Goal: Information Seeking & Learning: Learn about a topic

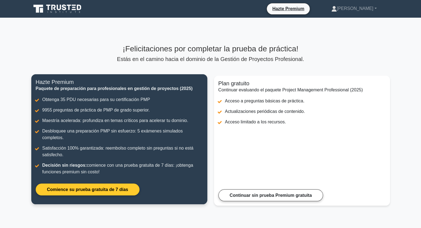
click at [98, 184] on link "Comience su prueba gratuita de 7 días" at bounding box center [88, 190] width 104 height 12
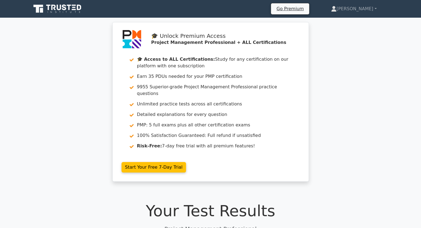
click at [52, 11] on icon at bounding box center [57, 9] width 53 height 11
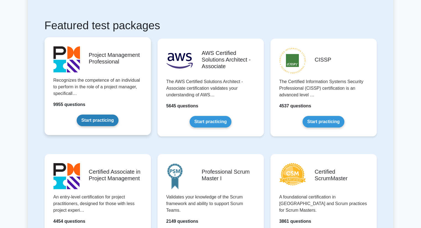
click at [97, 119] on link "Start practicing" at bounding box center [98, 121] width 42 height 12
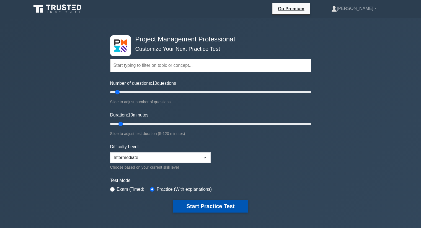
click at [192, 206] on button "Start Practice Test" at bounding box center [210, 206] width 75 height 13
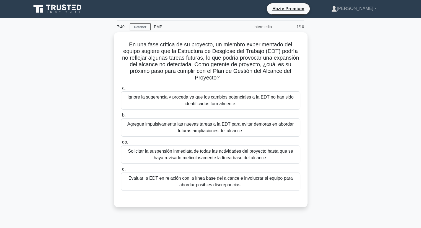
click at [337, 52] on div "En una fase crítica de su proyecto, un miembro experimentado del equipo sugiere…" at bounding box center [210, 123] width 365 height 182
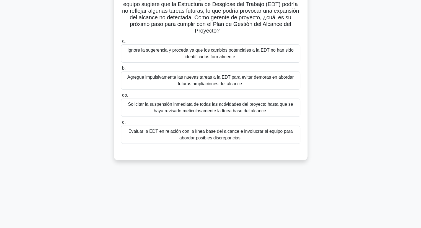
scroll to position [55, 0]
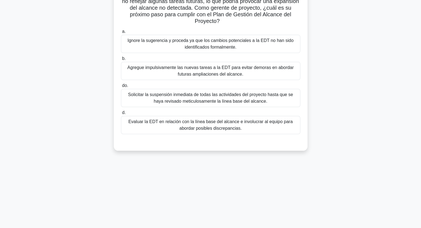
click at [200, 124] on font "Evaluar la EDT en relación con la línea base del alcance e involucrar al equipo…" at bounding box center [210, 124] width 164 height 11
click at [121, 115] on input "d. Evaluar la EDT en relación con la línea base del alcance e involucrar al equ…" at bounding box center [121, 113] width 0 height 4
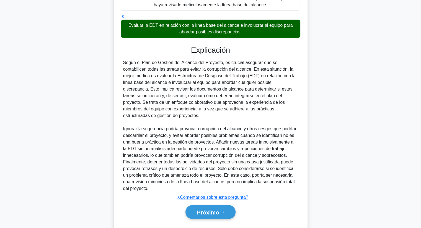
scroll to position [159, 0]
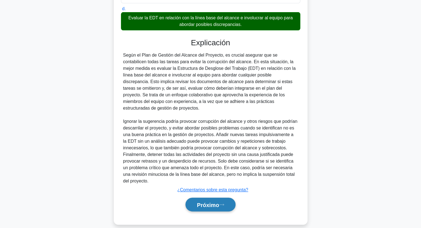
click at [206, 202] on font "Próximo" at bounding box center [208, 205] width 22 height 6
click at [214, 202] on font "Próximo" at bounding box center [208, 205] width 22 height 6
click at [223, 204] on icon at bounding box center [221, 205] width 5 height 3
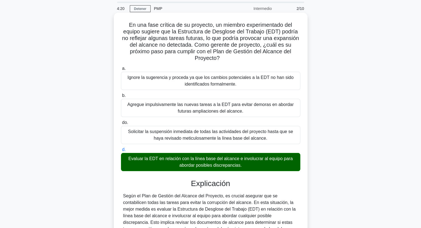
scroll to position [0, 0]
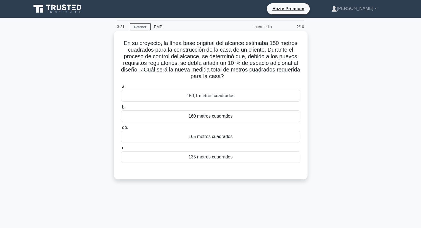
click at [208, 139] on font "165 metros cuadrados" at bounding box center [210, 136] width 44 height 5
click at [121, 130] on input "do. 165 metros cuadrados" at bounding box center [121, 128] width 0 height 4
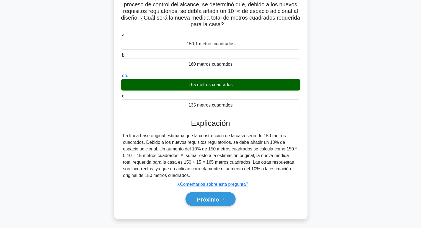
scroll to position [55, 0]
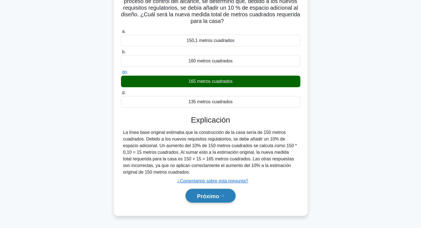
click at [219, 199] on font "Próximo" at bounding box center [208, 196] width 22 height 6
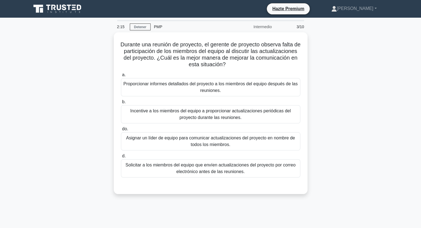
scroll to position [28, 0]
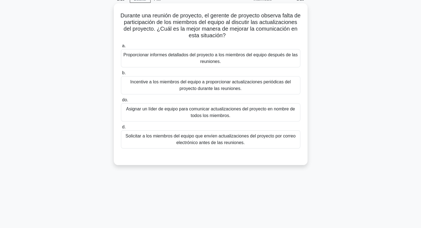
click at [223, 139] on font "Solicitar a los miembros del equipo que envíen actualizaciones del proyecto por…" at bounding box center [210, 139] width 170 height 11
click at [121, 129] on input "d. Solicitar a los miembros del equipo que envíen actualizaciones del proyecto …" at bounding box center [121, 128] width 0 height 4
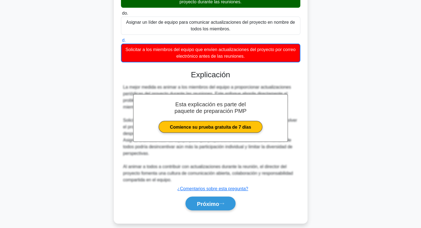
scroll to position [120, 0]
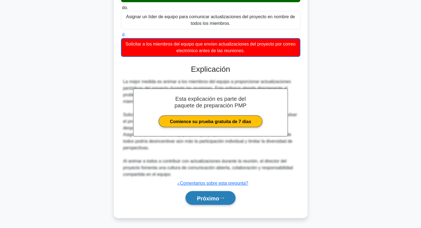
click at [215, 195] on font "Próximo" at bounding box center [208, 198] width 22 height 6
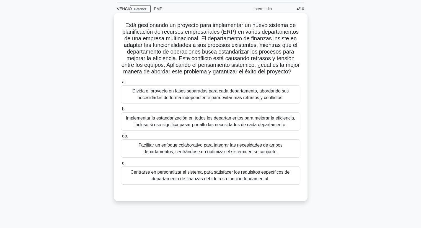
scroll to position [28, 0]
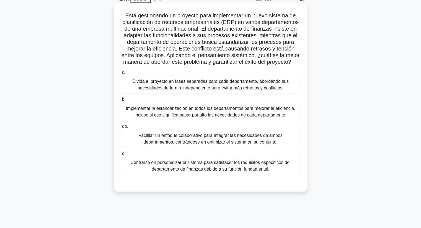
click at [186, 144] on font "Facilitar un enfoque colaborativo para integrar las necesidades de ambos depart…" at bounding box center [210, 138] width 144 height 11
click at [121, 129] on input "do. Facilitar un enfoque colaborativo para integrar las necesidades de ambos de…" at bounding box center [121, 127] width 0 height 4
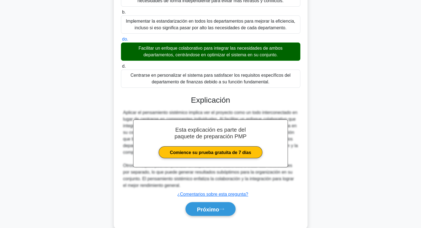
scroll to position [105, 0]
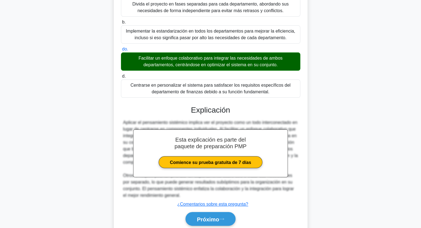
click at [208, 199] on div "Aplicar el pensamiento sistémico implica ver el proyecto como un todo intercone…" at bounding box center [210, 159] width 175 height 80
click at [207, 220] on button "Próximo" at bounding box center [210, 219] width 50 height 14
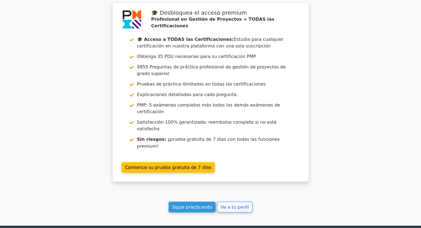
scroll to position [907, 0]
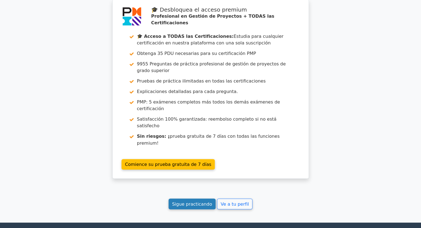
click at [199, 202] on font "Sigue practicando" at bounding box center [192, 204] width 40 height 5
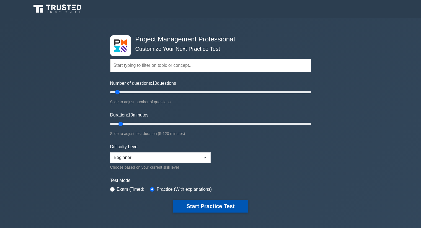
click at [222, 204] on button "Start Practice Test" at bounding box center [210, 206] width 75 height 13
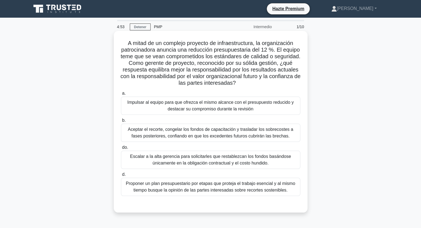
click at [211, 190] on font "Proponer un plan presupuestario por etapas que proteja el trabajo esencial y al…" at bounding box center [210, 186] width 169 height 11
click at [121, 177] on input "d. Proponer un plan presupuestario por etapas que proteja el trabajo esencial y…" at bounding box center [121, 175] width 0 height 4
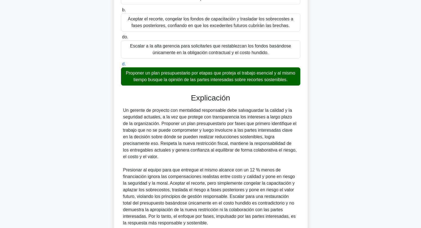
scroll to position [138, 0]
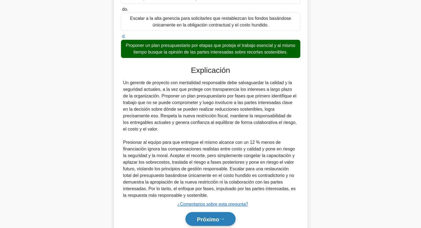
click at [215, 218] on font "Próximo" at bounding box center [208, 220] width 22 height 6
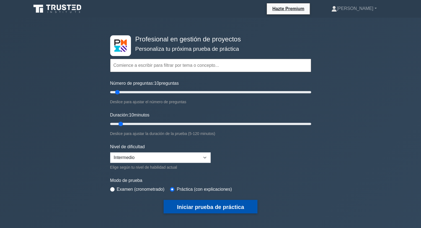
click at [181, 207] on font "Iniciar prueba de práctica" at bounding box center [210, 207] width 67 height 6
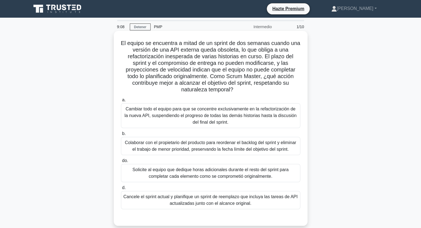
click at [241, 150] on font "Colaborar con el propietario del producto para reordenar el backlog del sprint …" at bounding box center [210, 145] width 171 height 11
click at [121, 136] on input "b. Colaborar con el propietario del producto para reordenar el backlog del spri…" at bounding box center [121, 134] width 0 height 4
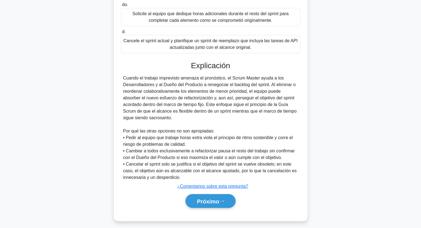
scroll to position [166, 0]
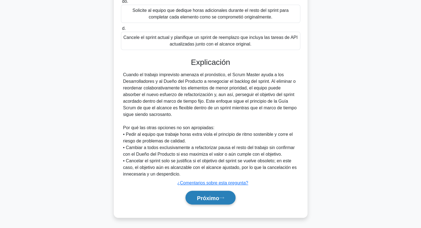
drag, startPoint x: 208, startPoint y: 197, endPoint x: 209, endPoint y: 193, distance: 3.9
click at [208, 197] on font "Próximo" at bounding box center [208, 198] width 22 height 6
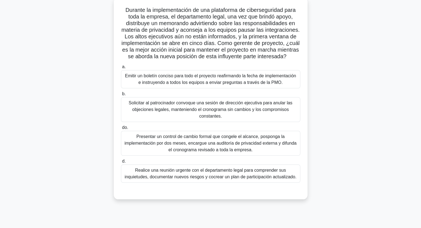
scroll to position [43, 0]
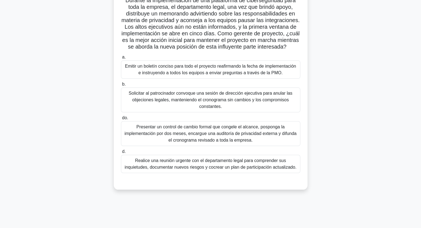
click at [197, 106] on font "Solicitar al patrocinador convoque una sesión de dirección ejecutiva para anula…" at bounding box center [210, 100] width 174 height 20
click at [121, 86] on input "b. Solicitar al patrocinador convoque una sesión de dirección ejecutiva para an…" at bounding box center [121, 85] width 0 height 4
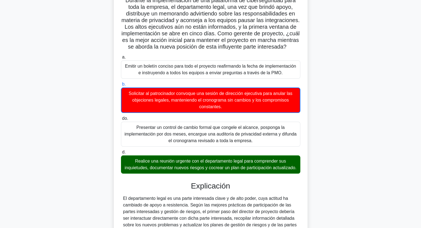
click at [174, 166] on font "Realice una reunión urgente con el departamento legal para comprender sus inqui…" at bounding box center [210, 164] width 172 height 11
click at [121, 154] on input "d. Realice una reunión urgente con el departamento legal para comprender sus in…" at bounding box center [121, 153] width 0 height 4
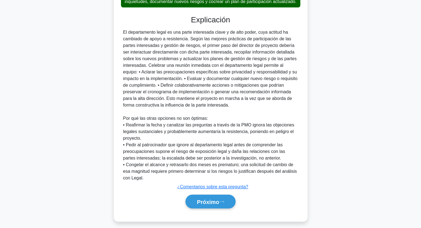
scroll to position [219, 0]
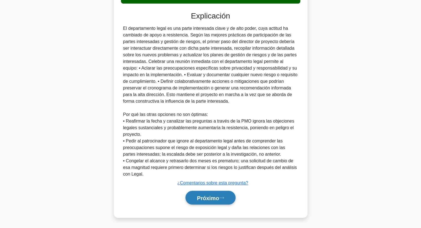
click at [200, 197] on font "Próximo" at bounding box center [208, 198] width 22 height 6
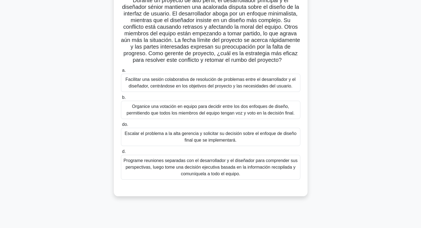
scroll to position [15, 0]
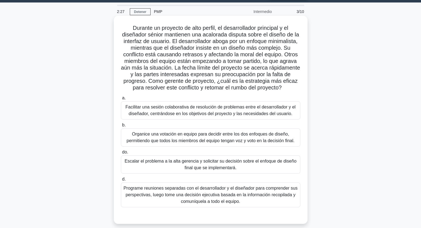
click at [237, 116] on font "Facilitar una sesión colaborativa de resolución de problemas entre el desarroll…" at bounding box center [210, 110] width 170 height 11
click at [121, 100] on input "a. Facilitar una sesión colaborativa de resolución de problemas entre el desarr…" at bounding box center [121, 98] width 0 height 4
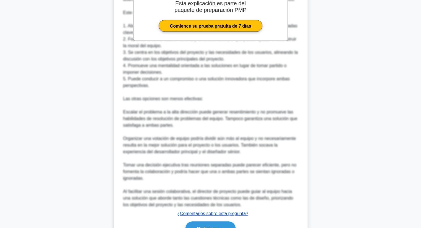
scroll to position [292, 0]
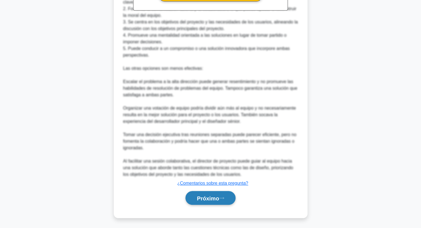
click at [215, 194] on button "Próximo" at bounding box center [210, 198] width 50 height 14
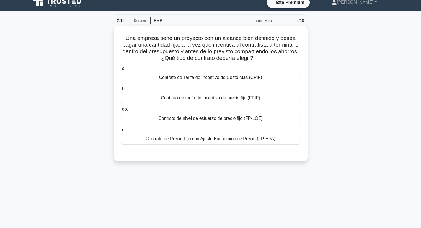
scroll to position [0, 0]
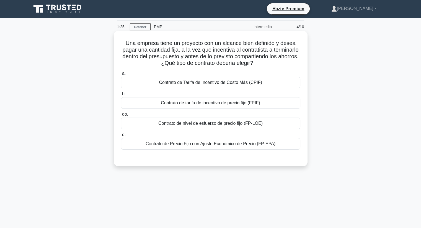
click at [207, 106] on font "Contrato de tarifa de incentivo de precio fijo (FPIF)" at bounding box center [210, 103] width 99 height 7
click at [121, 96] on input "b. Contrato de tarifa de incentivo de precio fijo (FPIF)" at bounding box center [121, 94] width 0 height 4
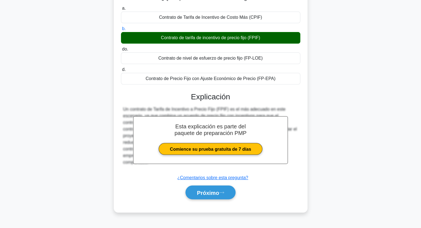
scroll to position [71, 0]
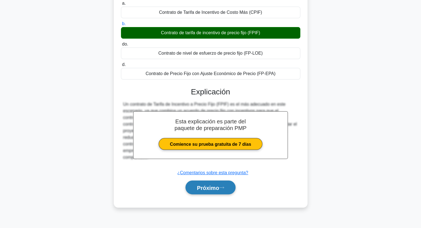
click at [222, 183] on button "Próximo" at bounding box center [210, 188] width 50 height 14
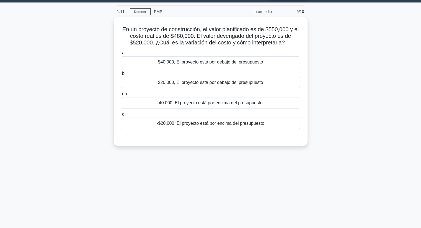
scroll to position [0, 0]
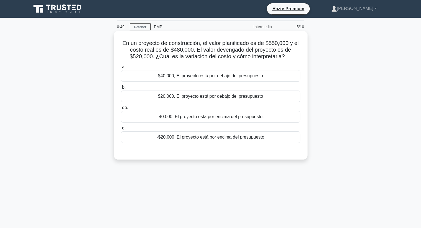
click at [229, 118] on font "-40.000, El proyecto está por encima del presupuesto." at bounding box center [210, 116] width 106 height 5
click at [121, 110] on input "do. -40.000, El proyecto está por encima del presupuesto." at bounding box center [121, 108] width 0 height 4
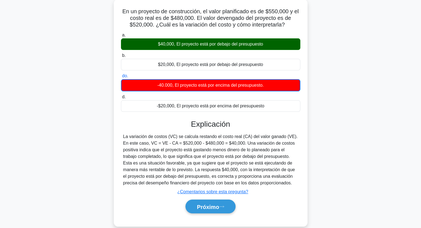
scroll to position [71, 0]
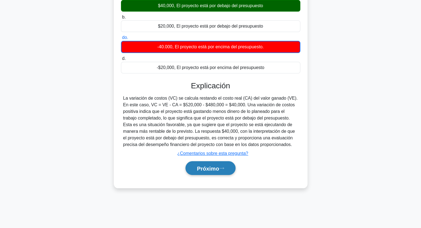
click at [212, 168] on font "Próximo" at bounding box center [208, 169] width 22 height 6
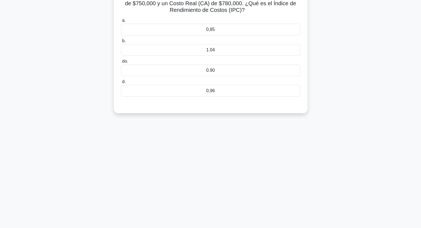
scroll to position [0, 0]
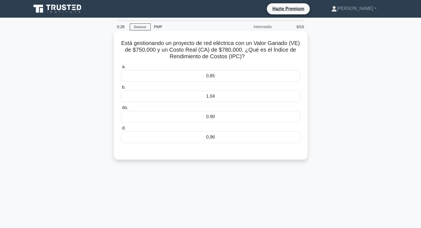
click at [212, 77] on font "0,85" at bounding box center [210, 76] width 9 height 5
click at [121, 69] on input "a. 0,85" at bounding box center [121, 67] width 0 height 4
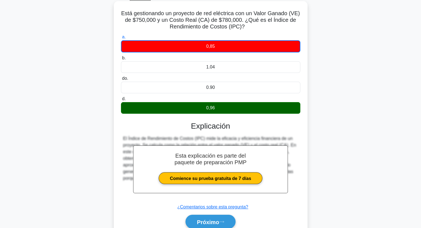
scroll to position [71, 0]
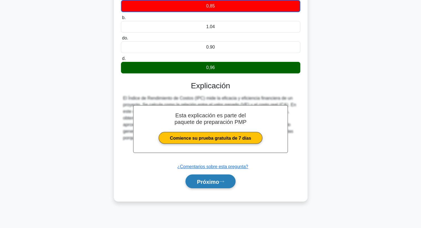
click at [215, 180] on font "Próximo" at bounding box center [208, 182] width 22 height 6
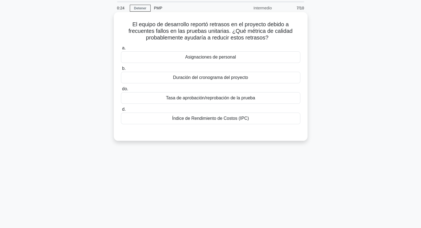
scroll to position [15, 0]
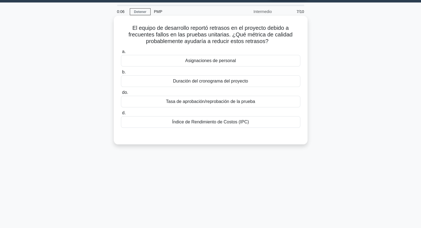
click at [216, 68] on div "a. Asignaciones de personal b. Duración del cronograma del proyecto do. d." at bounding box center [211, 88] width 186 height 82
click at [216, 62] on font "Asignaciones de personal" at bounding box center [210, 60] width 51 height 5
click at [121, 54] on input "a. Asignaciones de personal" at bounding box center [121, 52] width 0 height 4
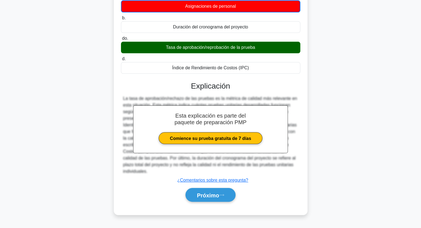
scroll to position [71, 0]
